Goal: Transaction & Acquisition: Purchase product/service

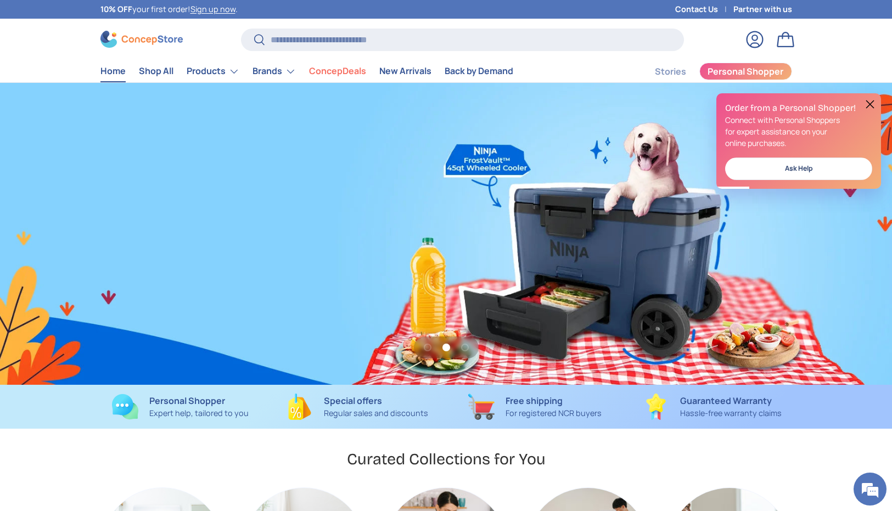
scroll to position [0, 892]
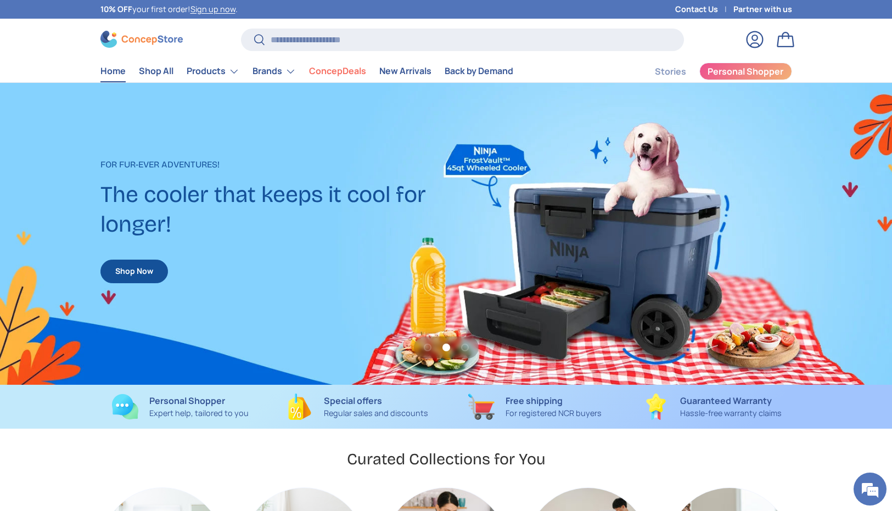
click at [753, 39] on link "Log in" at bounding box center [755, 39] width 24 height 24
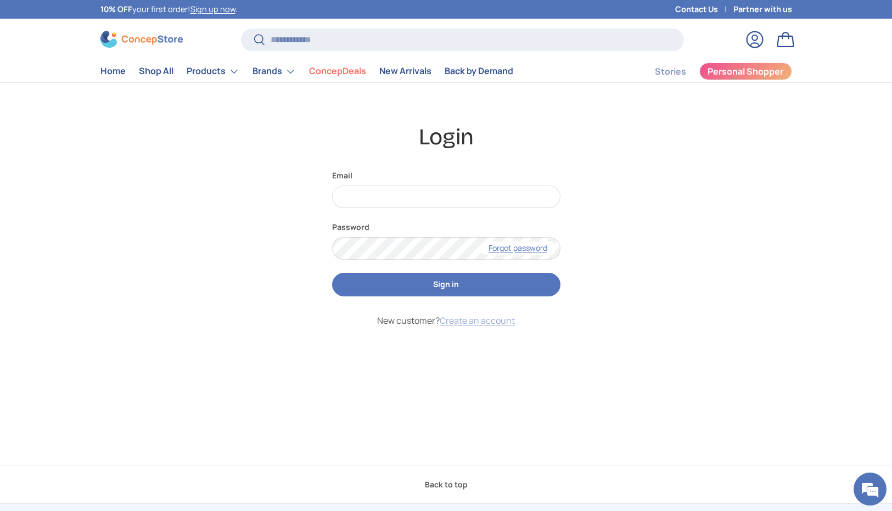
click at [496, 320] on link "Create an account" at bounding box center [477, 321] width 75 height 12
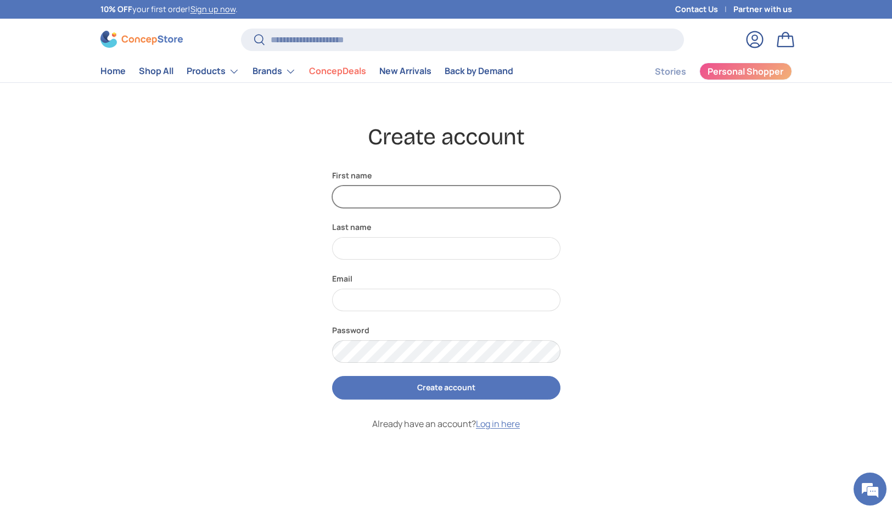
click at [439, 199] on input "First name" at bounding box center [446, 197] width 228 height 23
click at [385, 195] on input "First name" at bounding box center [446, 197] width 228 height 23
type input "*"
type input "****"
click at [373, 251] on input "Last name" at bounding box center [446, 248] width 228 height 23
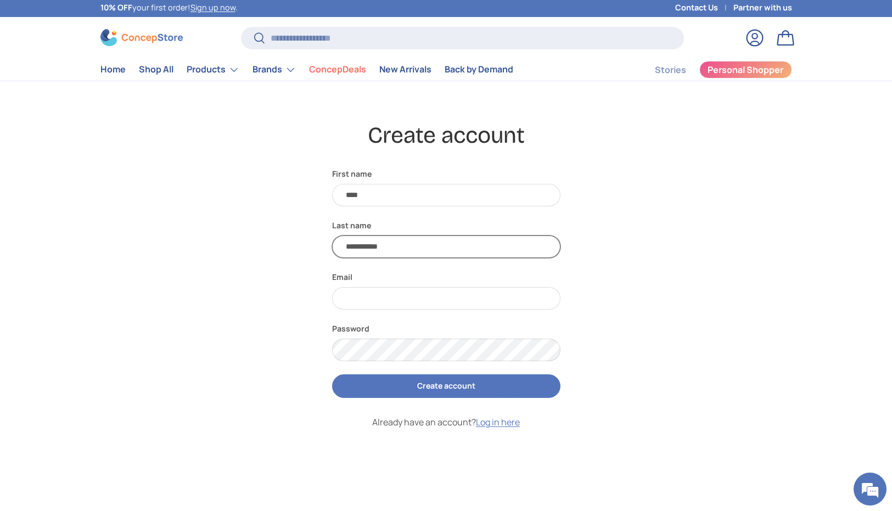
type input "**********"
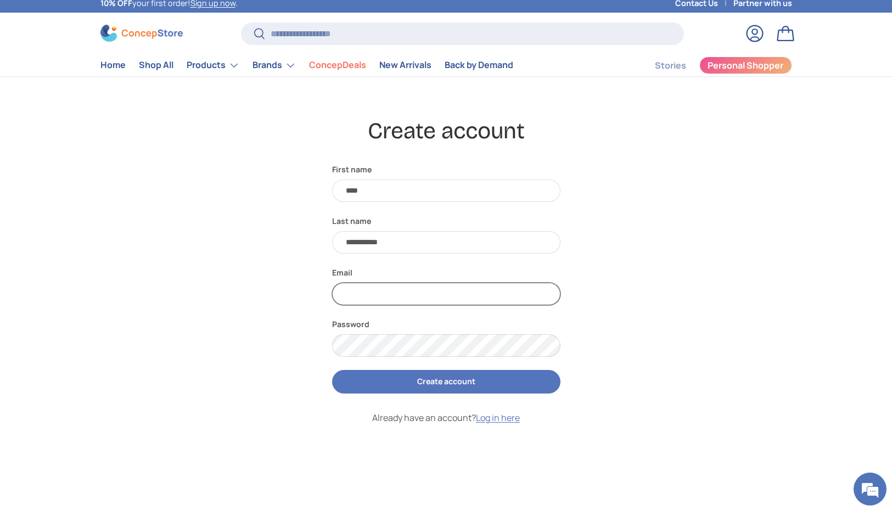
click at [369, 303] on input "Email" at bounding box center [446, 294] width 228 height 23
type input "**********"
click at [673, 265] on div "**********" at bounding box center [446, 319] width 762 height 406
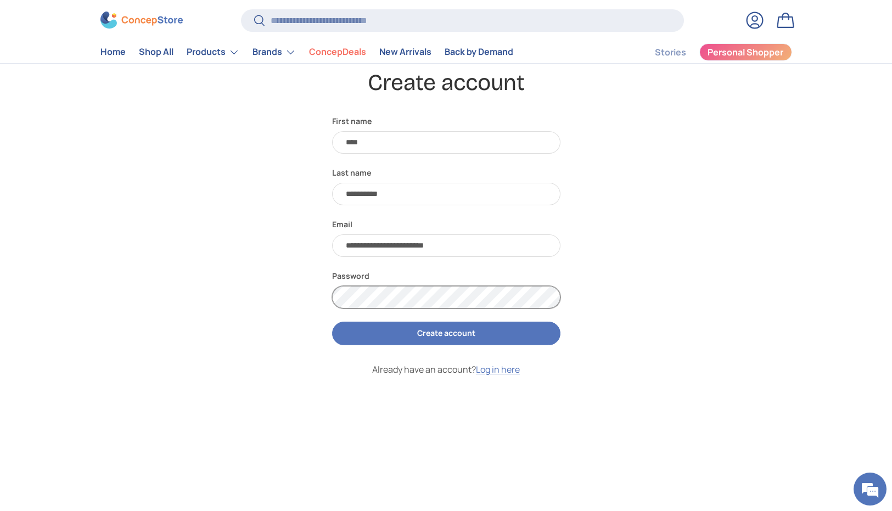
scroll to position [0, 0]
click at [322, 296] on div "**********" at bounding box center [446, 271] width 762 height 406
click at [461, 336] on button "Create account" at bounding box center [446, 334] width 228 height 24
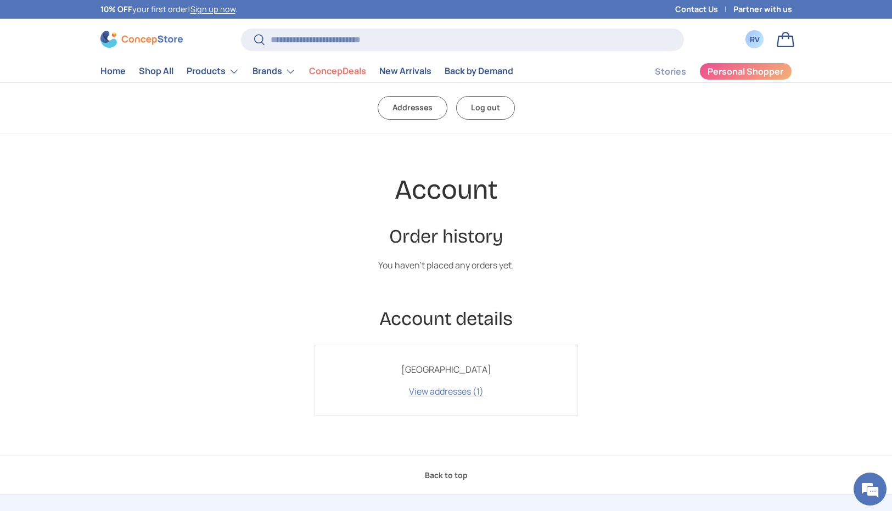
click at [755, 42] on div "RV" at bounding box center [755, 39] width 12 height 12
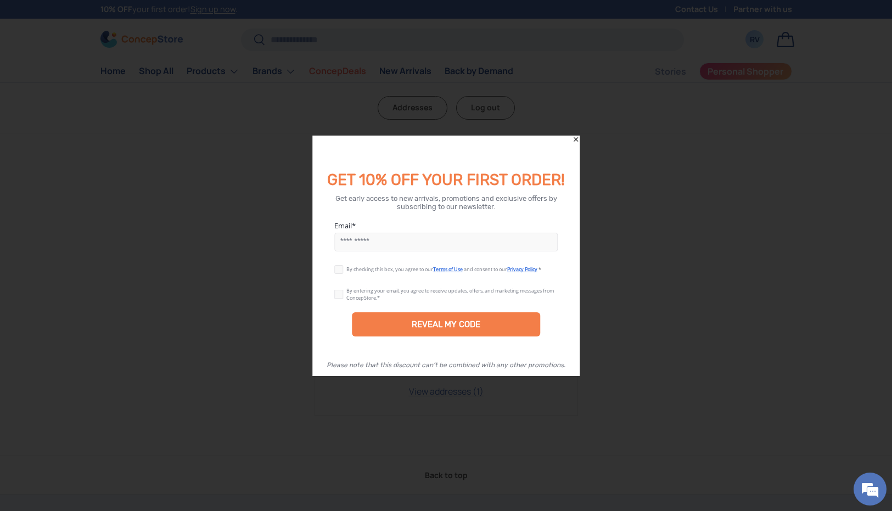
click at [577, 137] on icon "Close" at bounding box center [576, 140] width 8 height 8
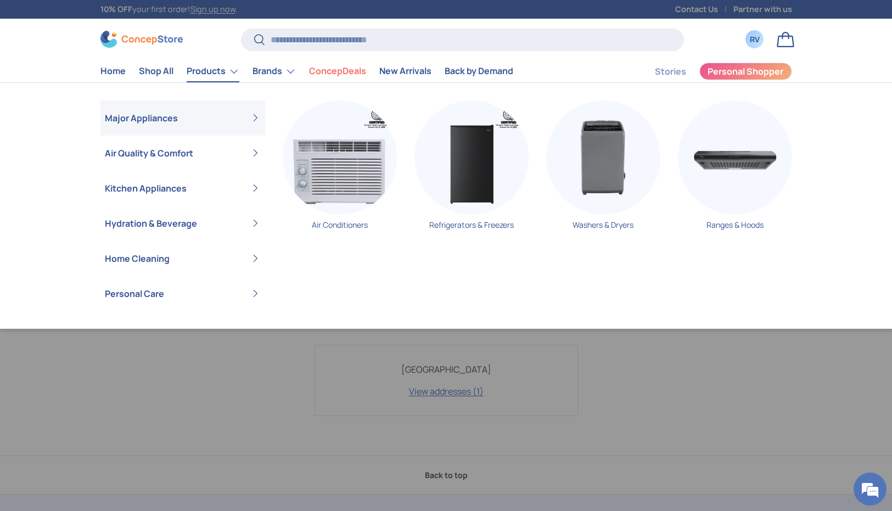
click at [206, 71] on link "Products" at bounding box center [213, 71] width 53 height 22
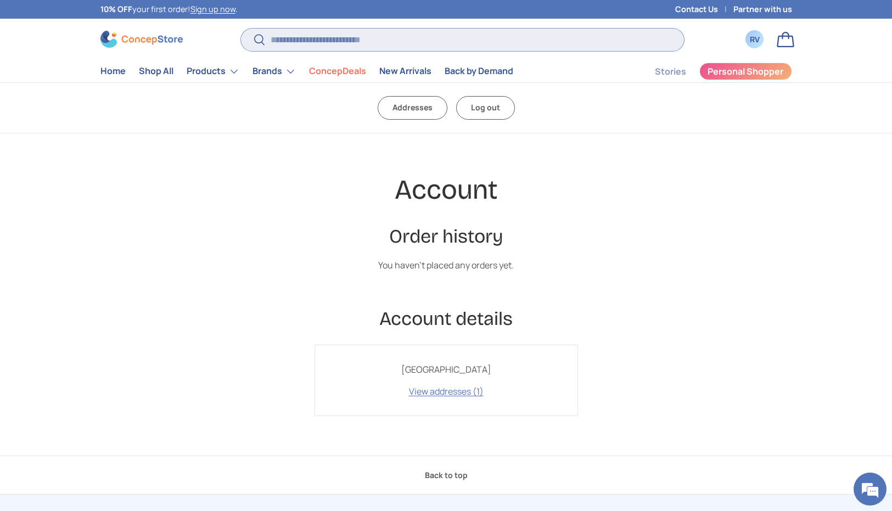
click at [304, 38] on input "Search" at bounding box center [462, 40] width 443 height 23
type input "*"
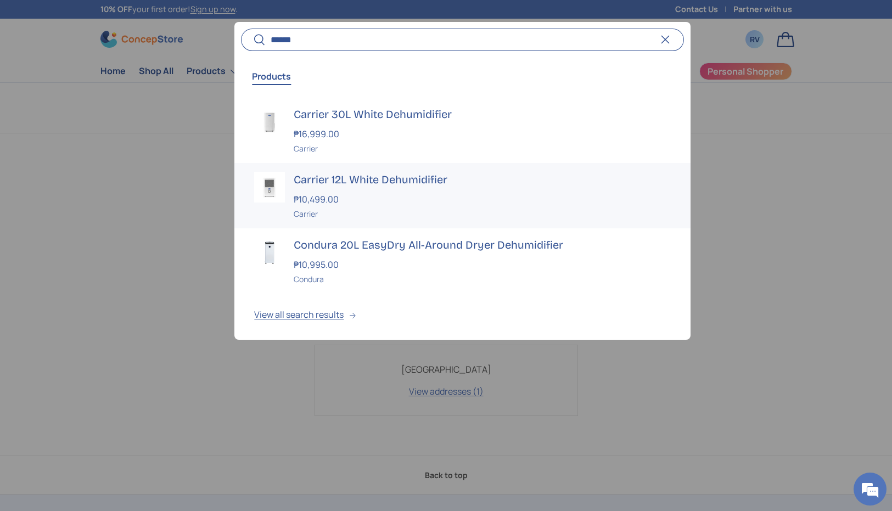
type input "******"
click at [393, 188] on div "Carrier 12L White Dehumidifier ₱10,499.00 Unit price / Unavailable Carrier" at bounding box center [482, 196] width 377 height 48
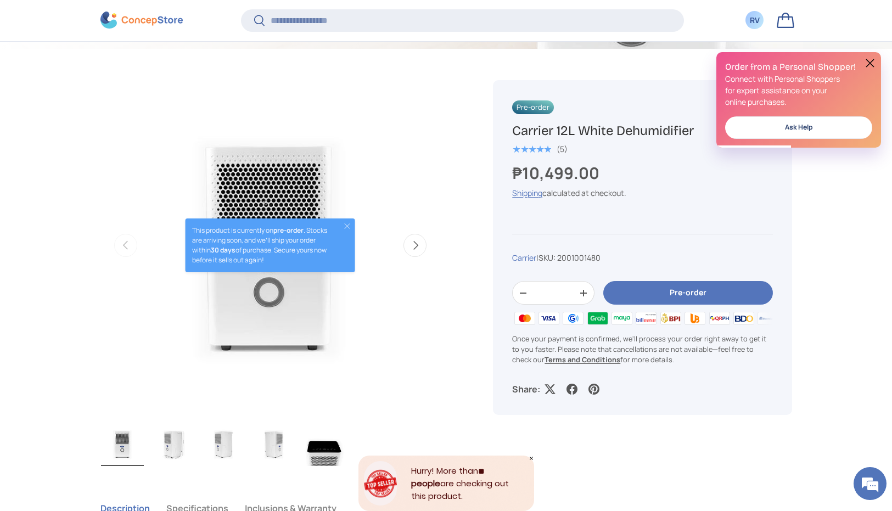
click at [873, 62] on button at bounding box center [870, 63] width 13 height 13
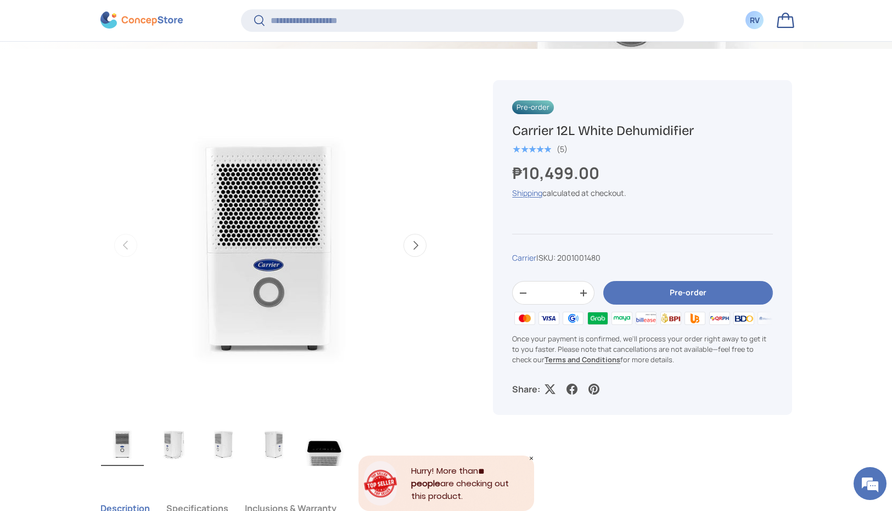
click at [739, 289] on button "Pre-order" at bounding box center [687, 294] width 169 height 24
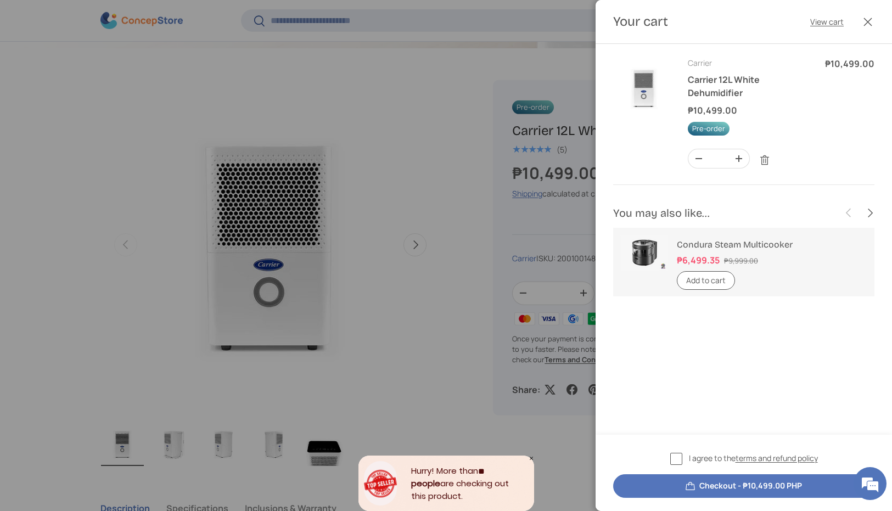
click at [674, 457] on label "I agree to the terms and refund policy" at bounding box center [744, 458] width 148 height 13
click at [764, 489] on button "Checkout - ₱10,499.00 PHP" at bounding box center [743, 486] width 261 height 24
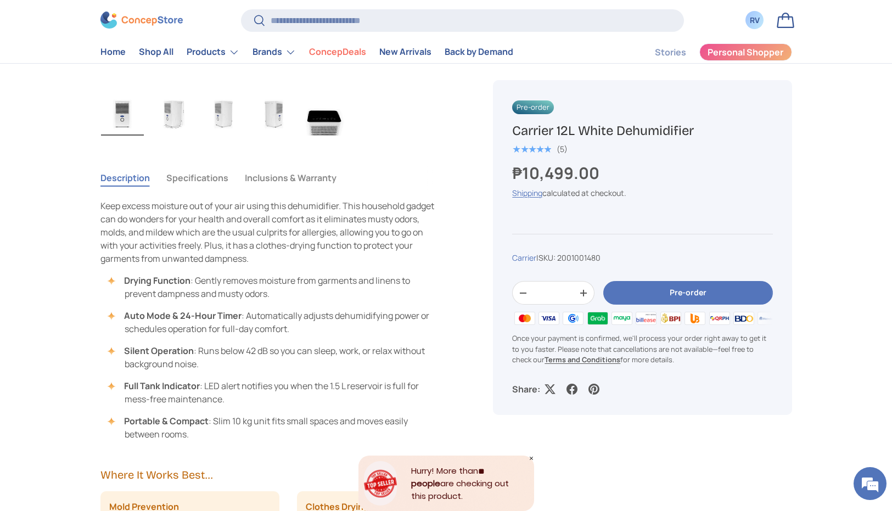
scroll to position [665, 0]
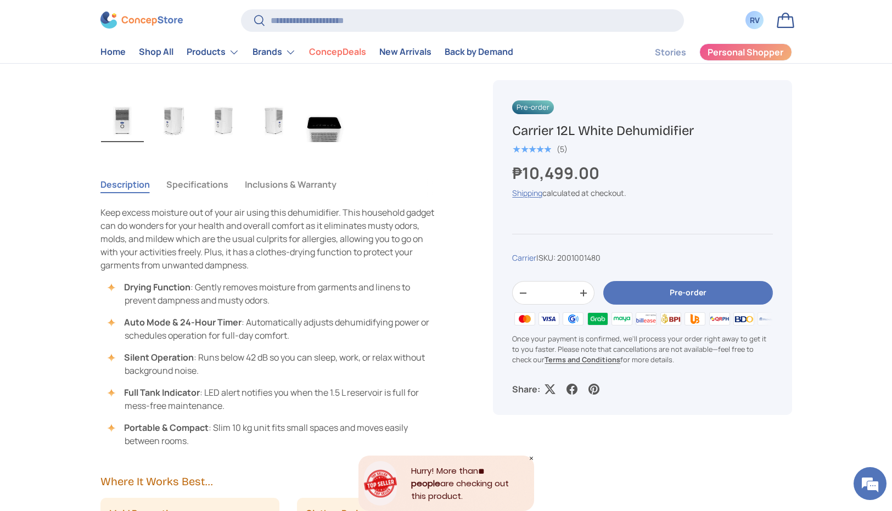
click at [689, 292] on button "Pre-order" at bounding box center [687, 294] width 169 height 24
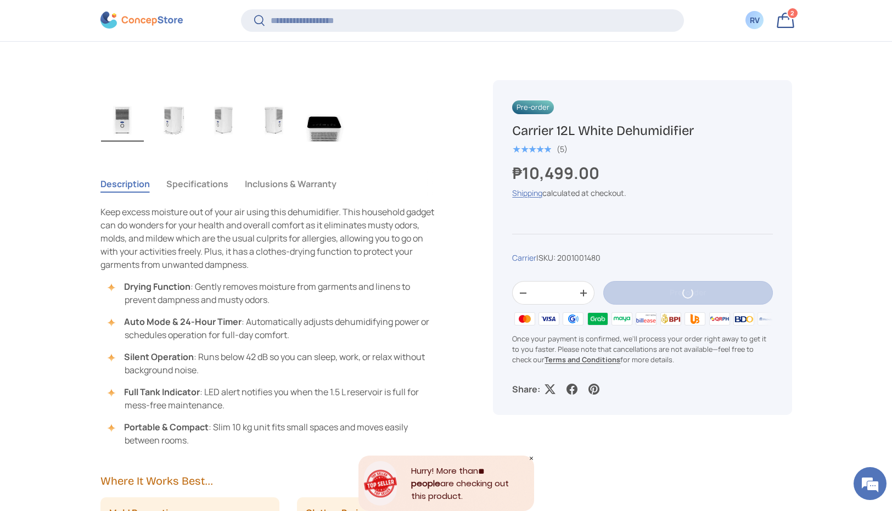
scroll to position [0, 0]
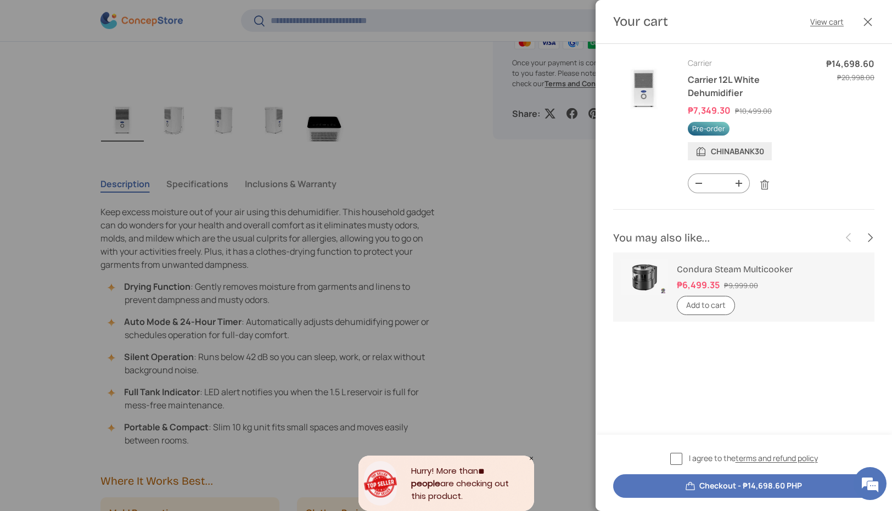
click at [699, 183] on button "-" at bounding box center [699, 183] width 21 height 19
type input "*"
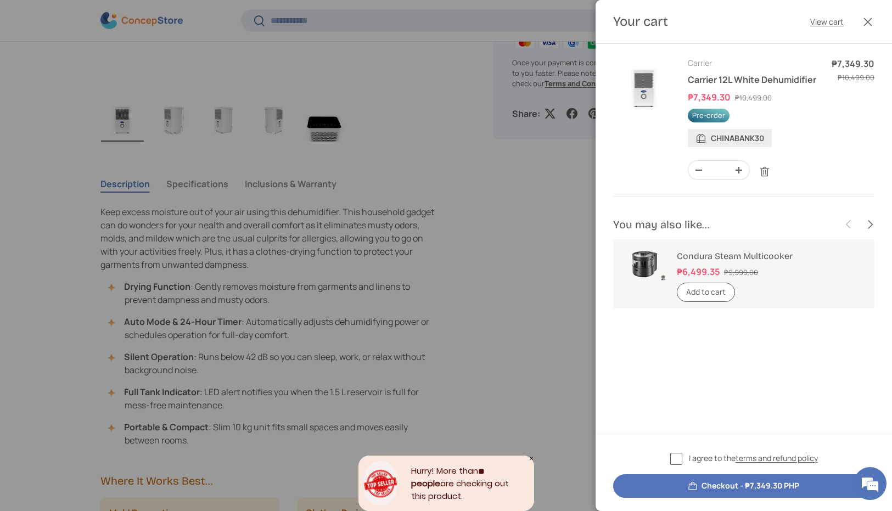
click at [677, 456] on label "I agree to the terms and refund policy" at bounding box center [744, 458] width 148 height 13
click at [832, 19] on link "View cart" at bounding box center [826, 22] width 33 height 12
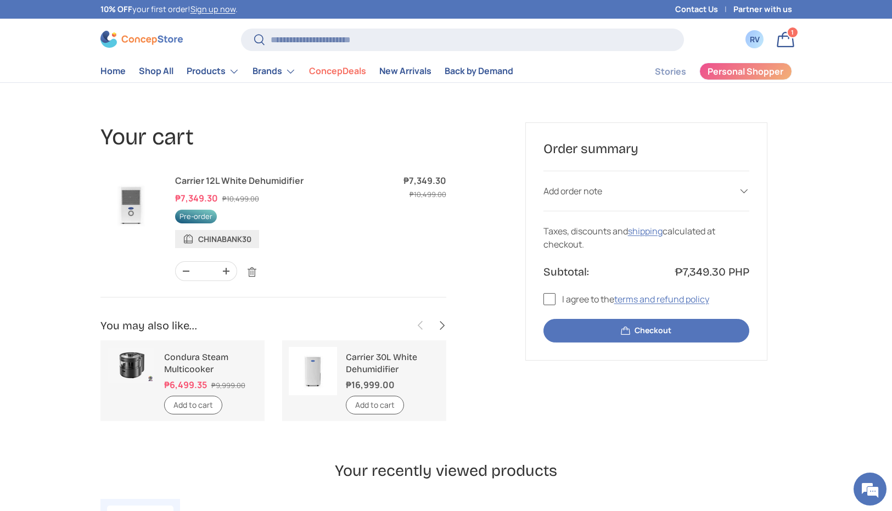
click at [657, 197] on div "Add order note" at bounding box center [647, 190] width 206 height 13
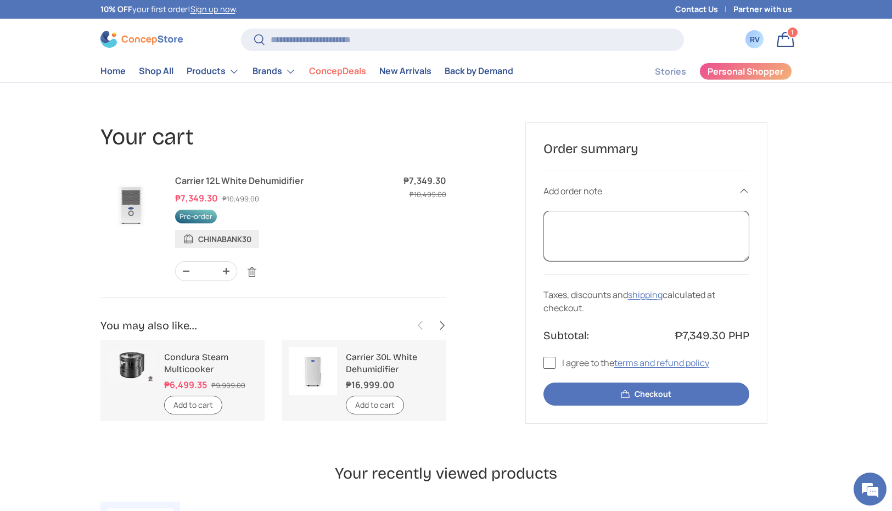
click at [620, 222] on textarea "Order note" at bounding box center [647, 236] width 206 height 51
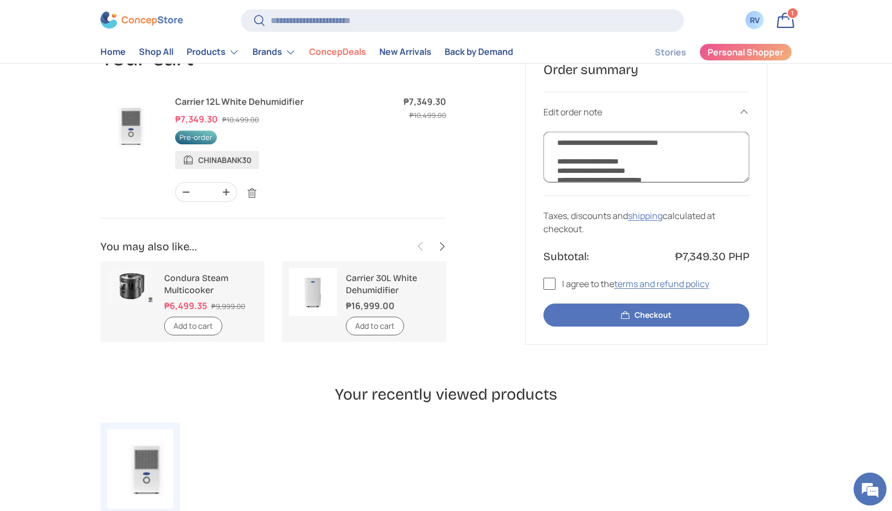
scroll to position [83, 0]
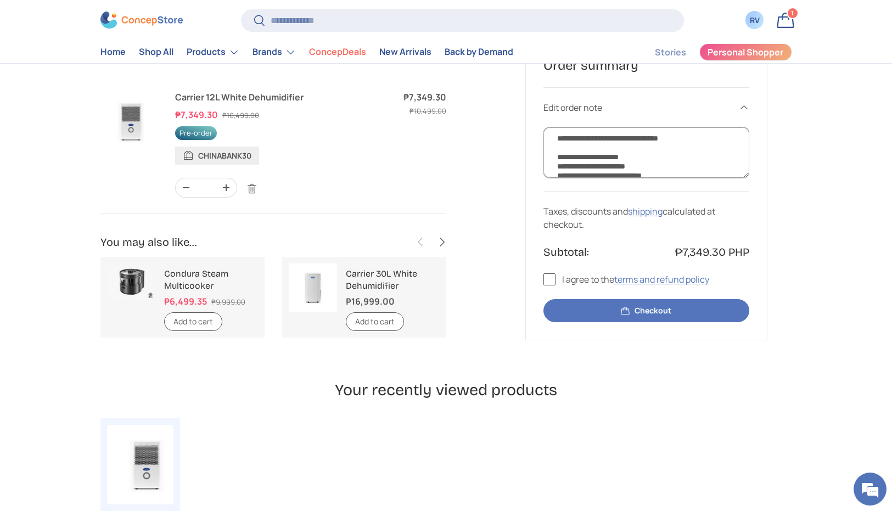
type textarea "**********"
drag, startPoint x: 547, startPoint y: 279, endPoint x: 552, endPoint y: 286, distance: 8.2
click at [547, 279] on label "I agree to the terms and refund policy" at bounding box center [627, 279] width 166 height 13
click at [648, 312] on button "Checkout" at bounding box center [647, 311] width 206 height 24
